Goal: Task Accomplishment & Management: Manage account settings

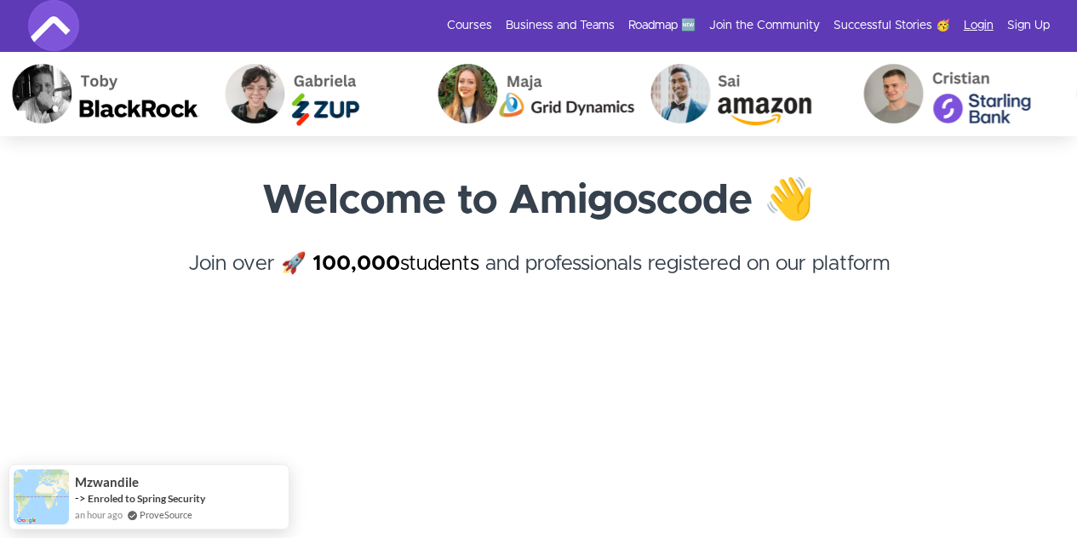
click at [975, 24] on link "Login" at bounding box center [979, 25] width 30 height 17
click at [983, 18] on link "Login" at bounding box center [979, 25] width 30 height 17
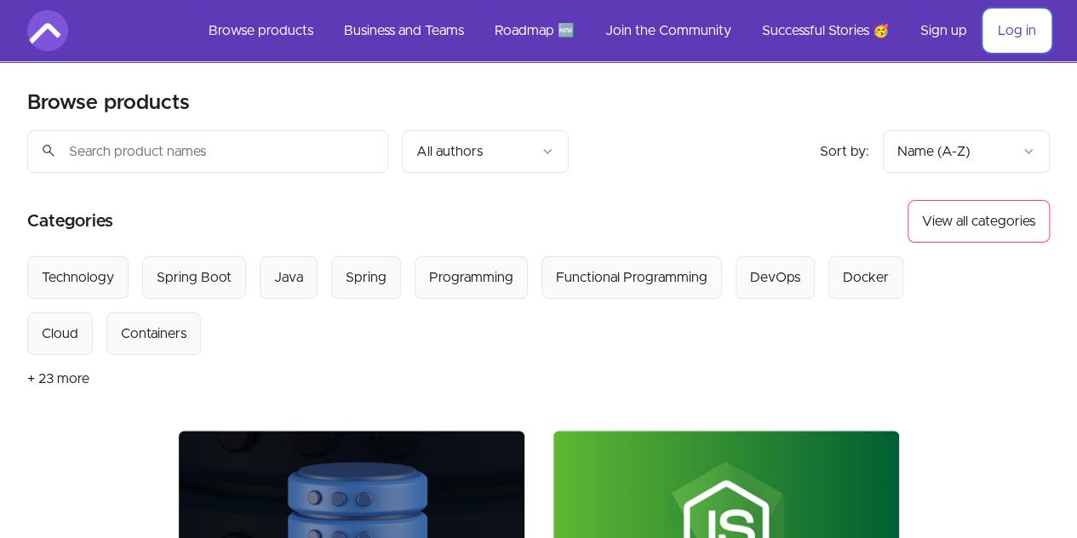
click at [1035, 30] on link "Log in" at bounding box center [1017, 30] width 66 height 41
